Goal: Check status: Check status

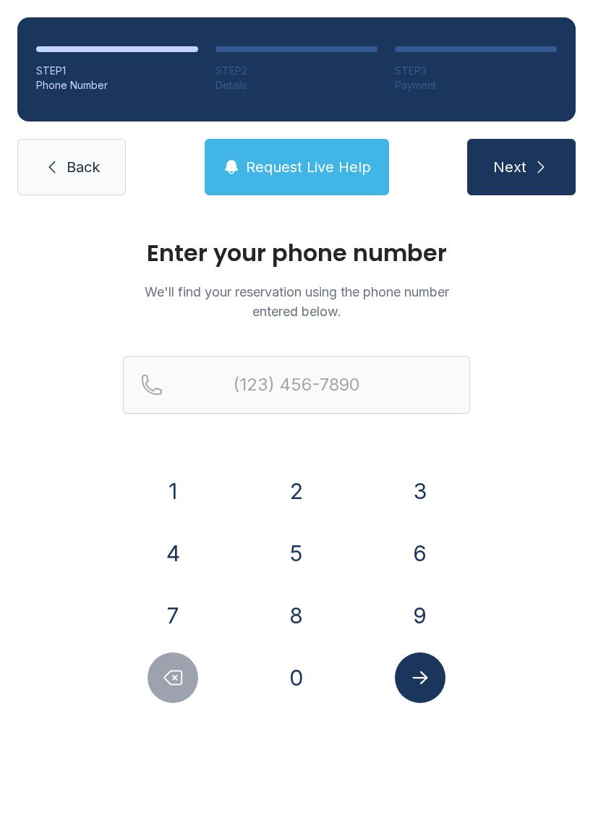
click at [417, 468] on button "3" at bounding box center [420, 491] width 51 height 51
click at [313, 677] on button "0" at bounding box center [296, 678] width 51 height 51
click at [307, 545] on button "5" at bounding box center [296, 553] width 51 height 51
click at [412, 542] on button "6" at bounding box center [420, 553] width 51 height 51
click at [182, 482] on button "1" at bounding box center [173, 491] width 51 height 51
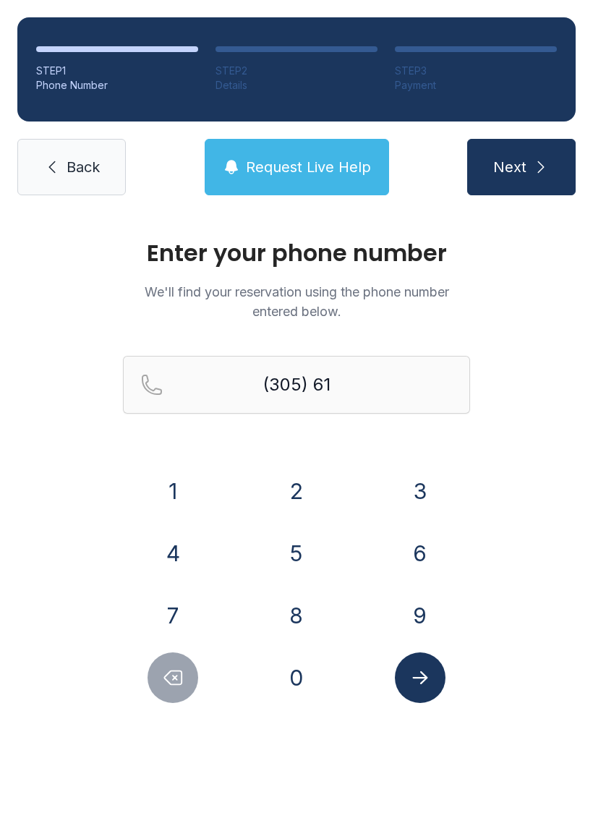
click at [440, 609] on button "9" at bounding box center [420, 615] width 51 height 51
click at [314, 544] on button "5" at bounding box center [296, 553] width 51 height 51
click at [417, 541] on button "6" at bounding box center [420, 553] width 51 height 51
click at [184, 481] on button "1" at bounding box center [173, 491] width 51 height 51
click at [183, 481] on button "1" at bounding box center [173, 491] width 51 height 51
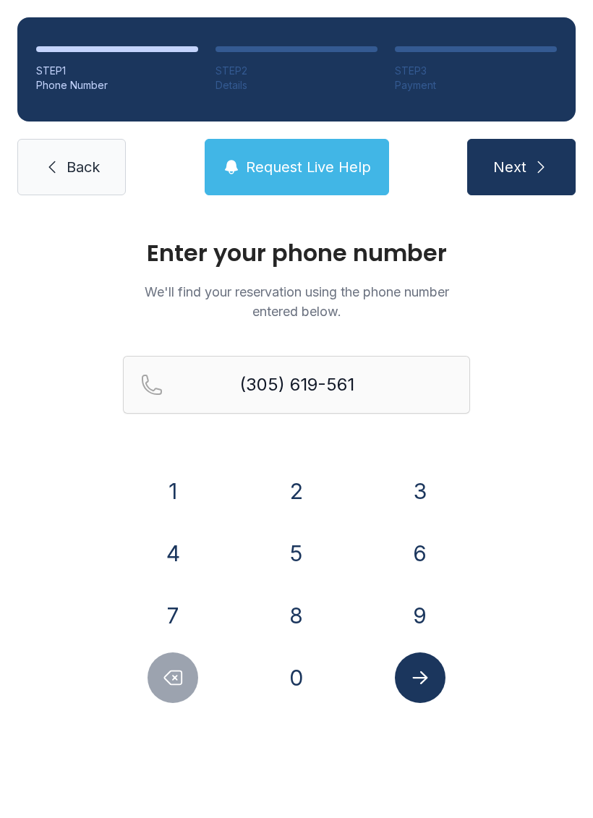
type input "[PHONE_NUMBER]"
click at [433, 679] on button "Submit lookup form" at bounding box center [420, 678] width 51 height 51
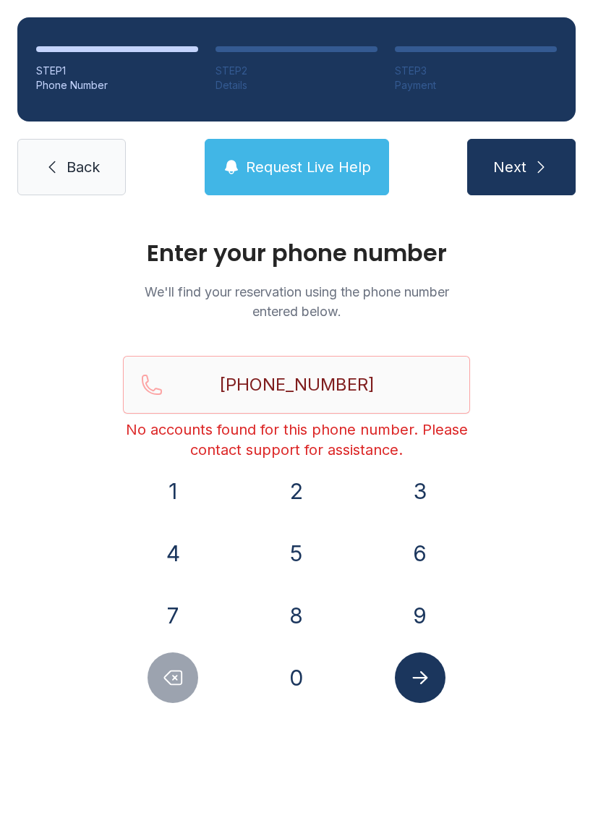
click at [309, 153] on button "Request Live Help" at bounding box center [297, 167] width 184 height 56
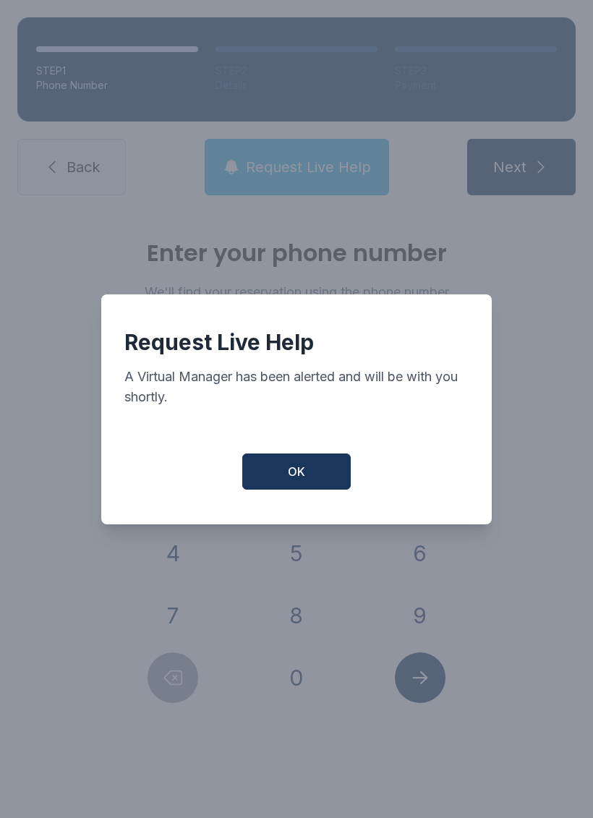
click at [308, 478] on button "OK" at bounding box center [296, 472] width 109 height 36
